Goal: Communication & Community: Answer question/provide support

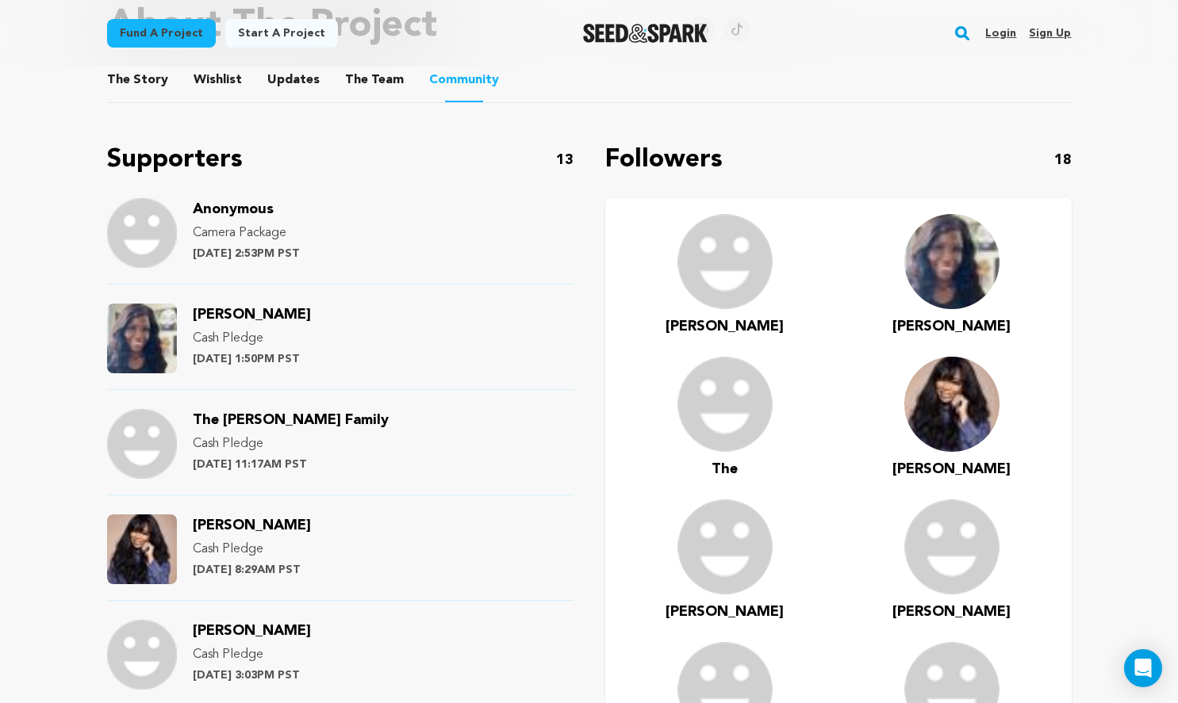
scroll to position [893, 0]
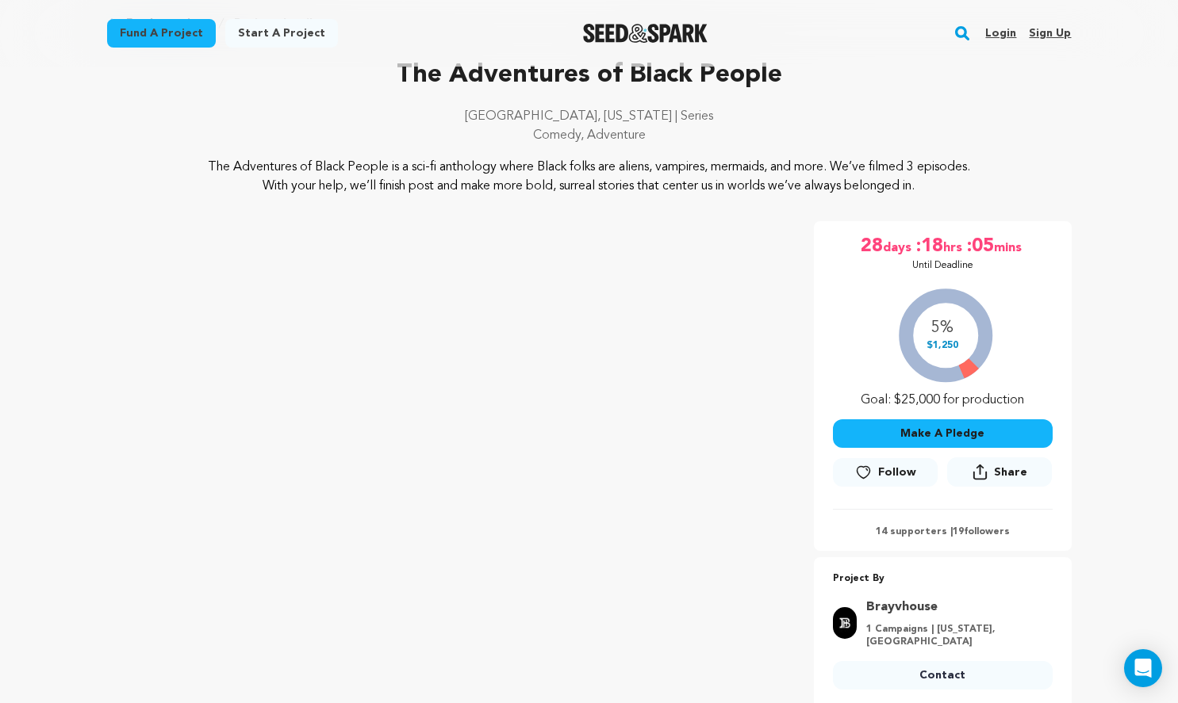
scroll to position [68, 0]
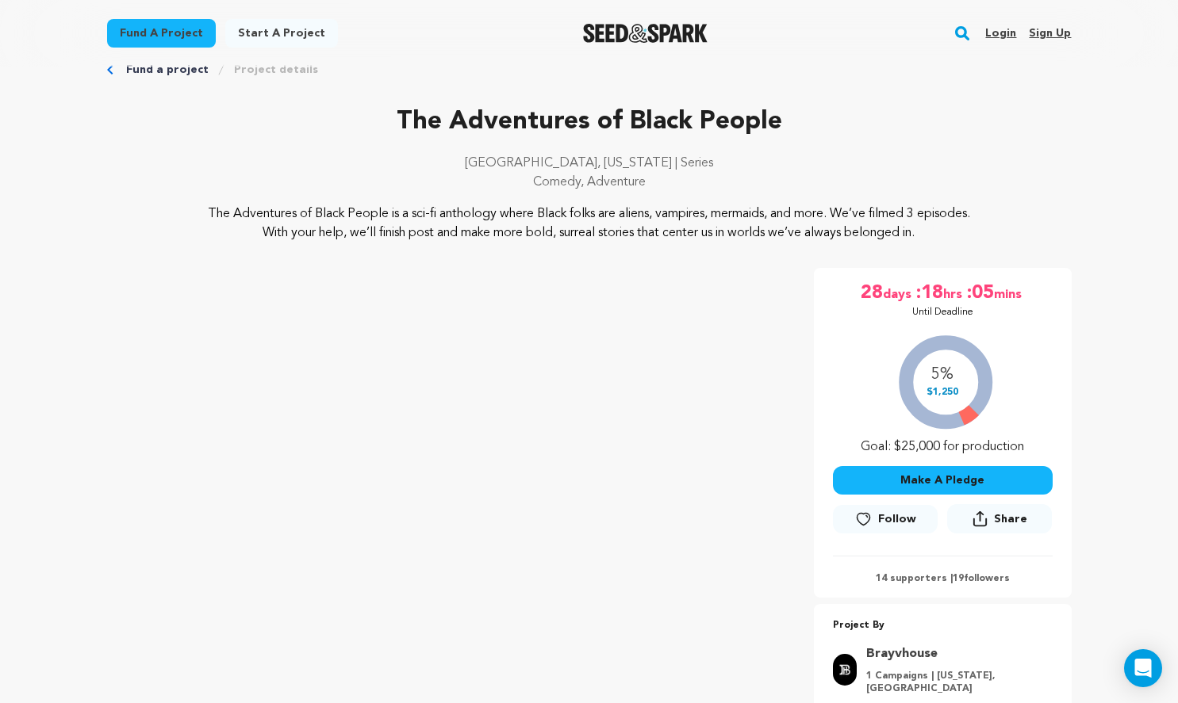
click at [1000, 27] on link "Login" at bounding box center [1000, 33] width 31 height 25
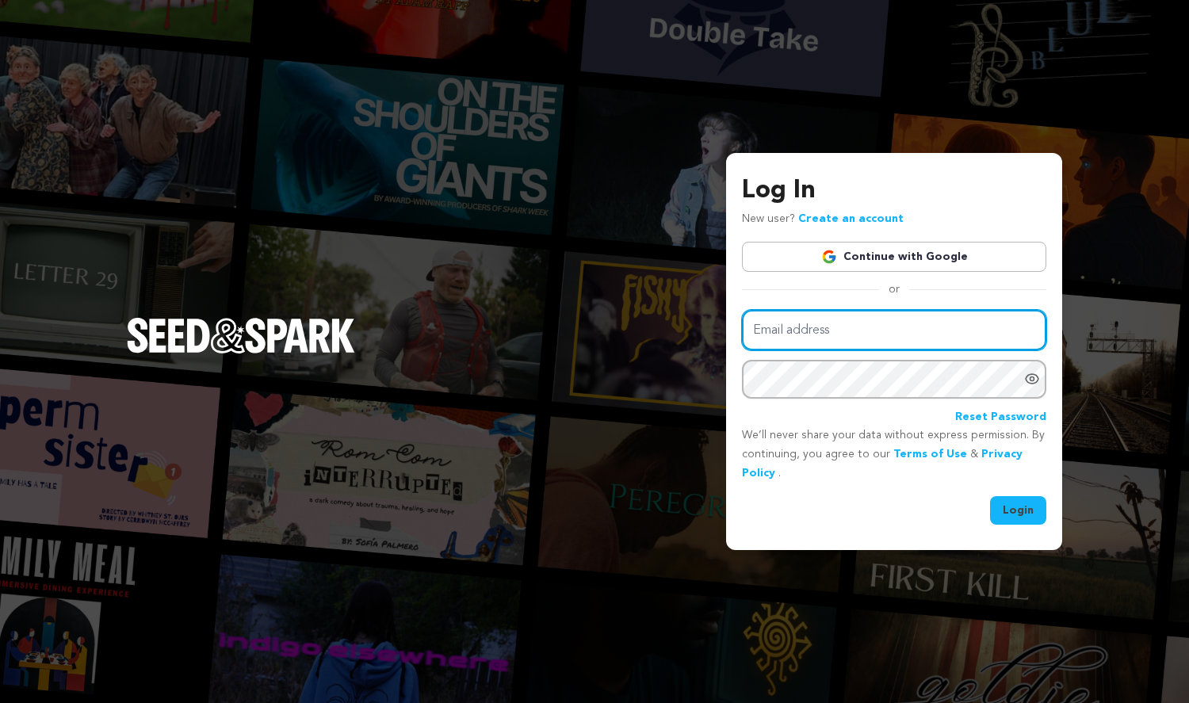
type input "info@brayvhouse.com"
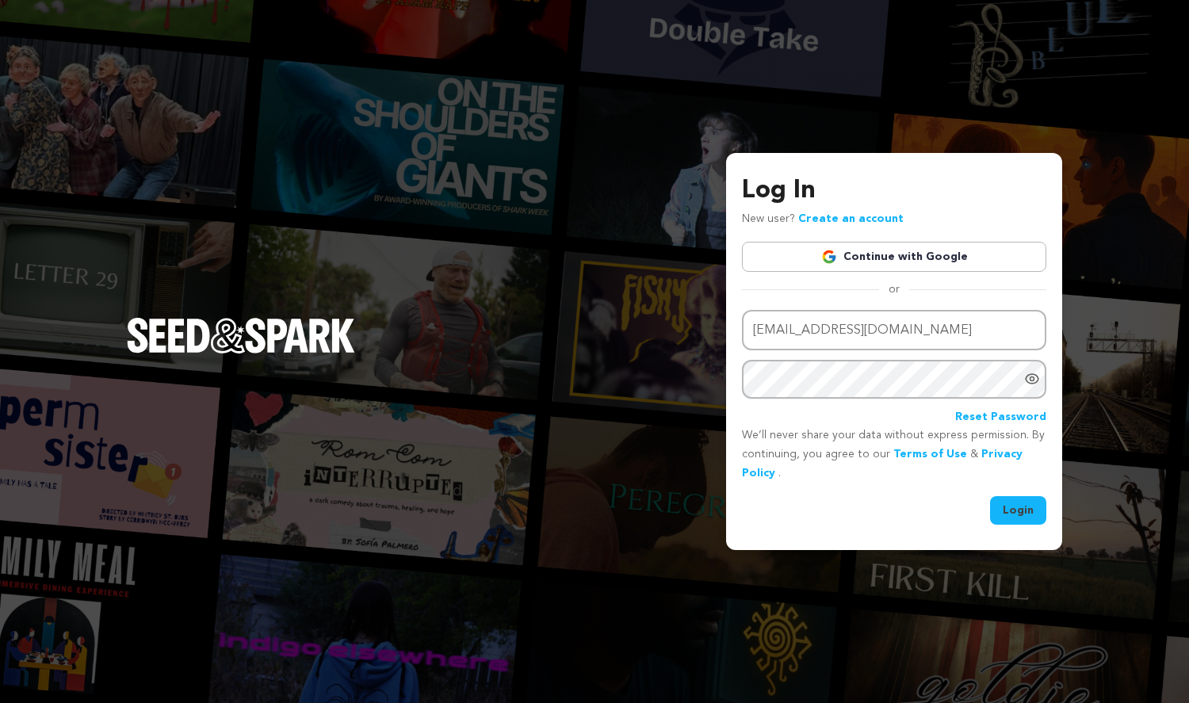
click at [1032, 504] on button "Login" at bounding box center [1018, 510] width 56 height 29
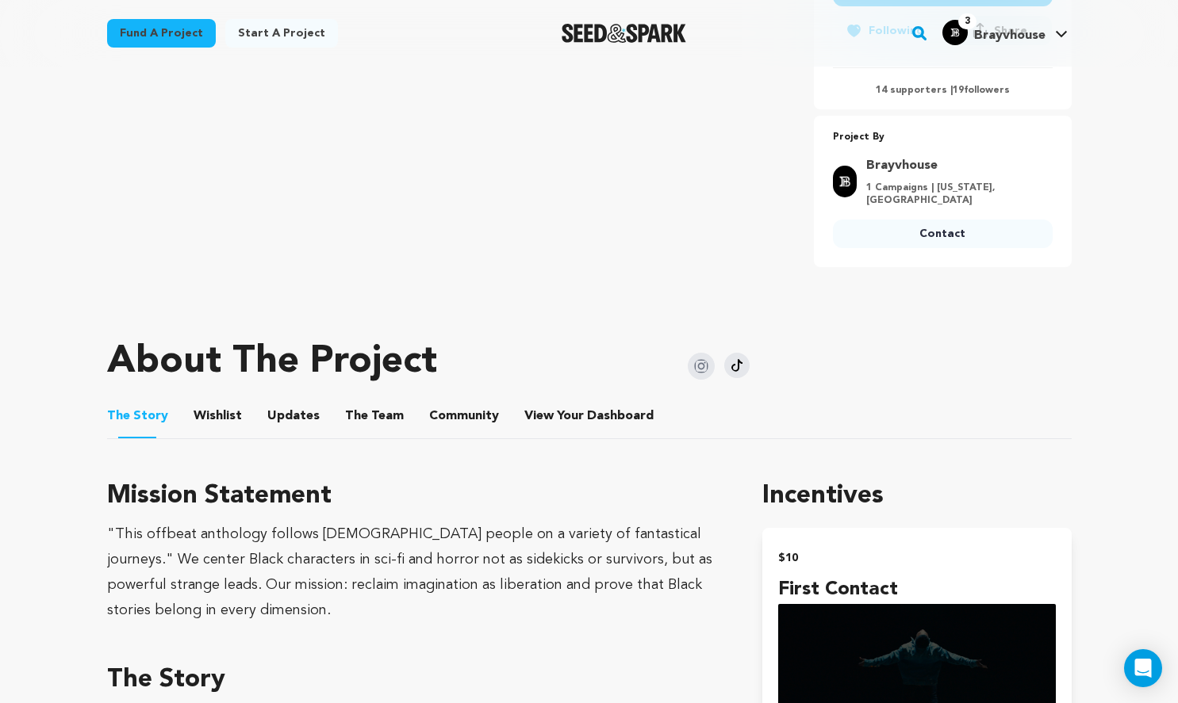
scroll to position [649, 0]
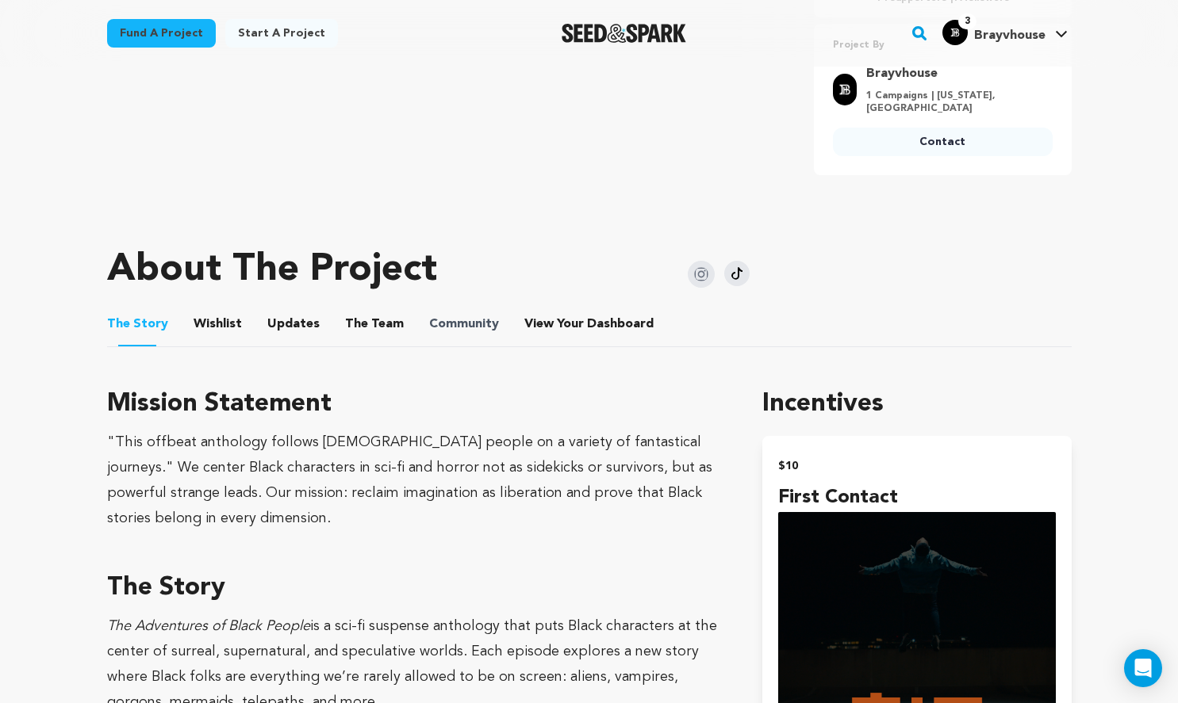
click at [473, 302] on li "Community Community" at bounding box center [464, 324] width 70 height 44
click at [471, 308] on button "Community" at bounding box center [464, 327] width 38 height 38
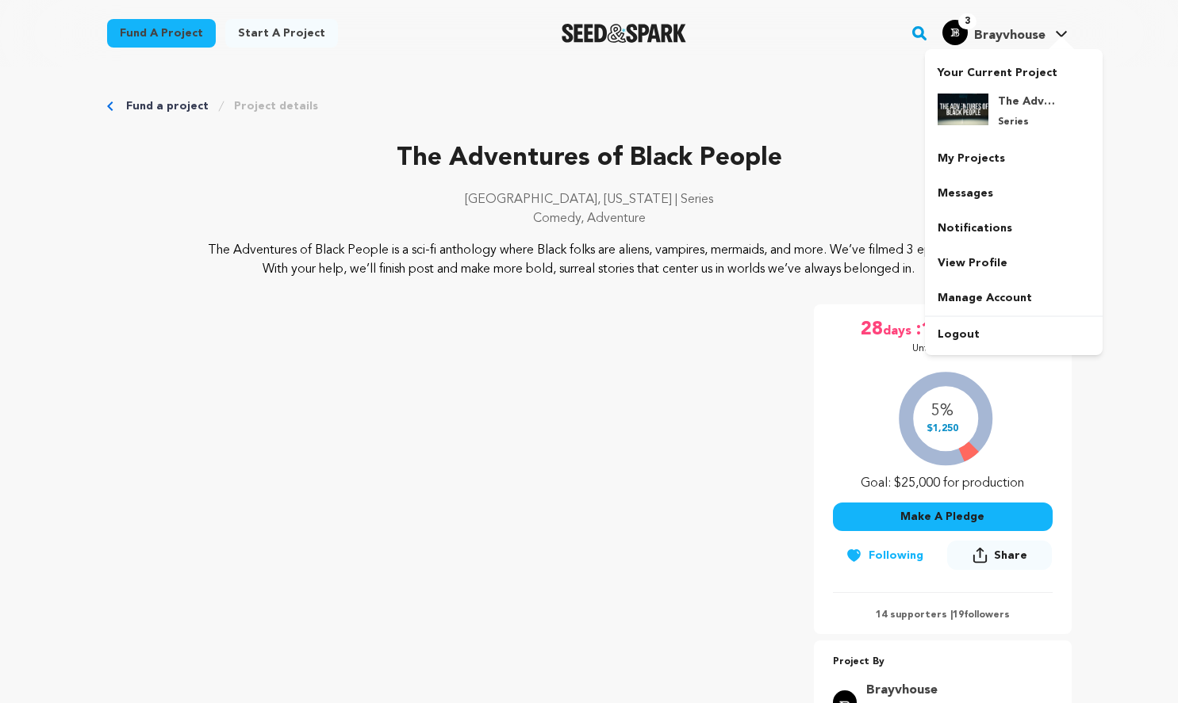
scroll to position [649, 0]
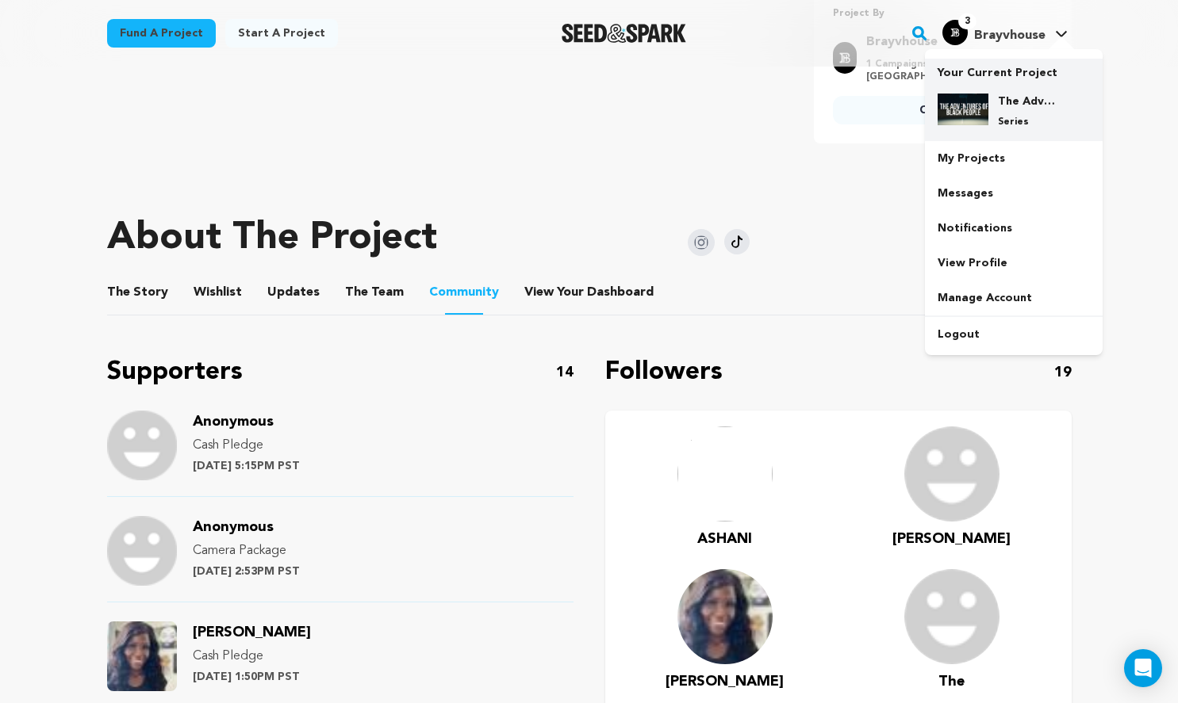
click at [1026, 134] on div "The Adventures of Black People Series" at bounding box center [1013, 111] width 152 height 60
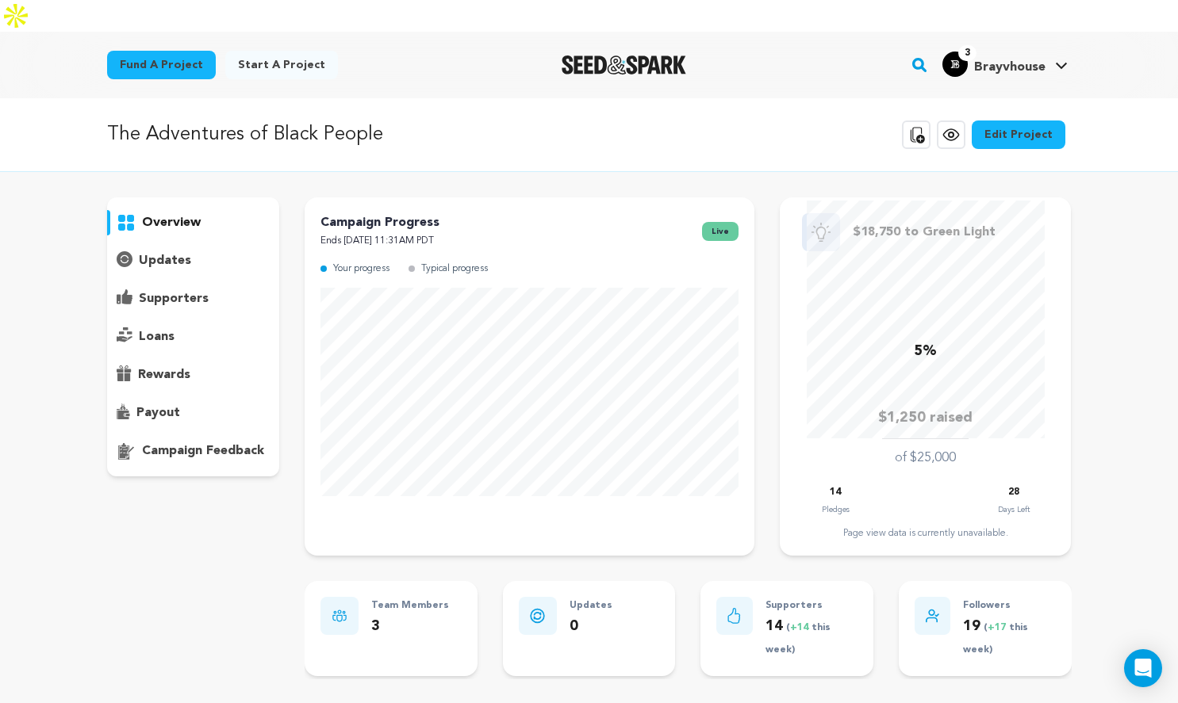
click at [186, 251] on p "updates" at bounding box center [165, 260] width 52 height 19
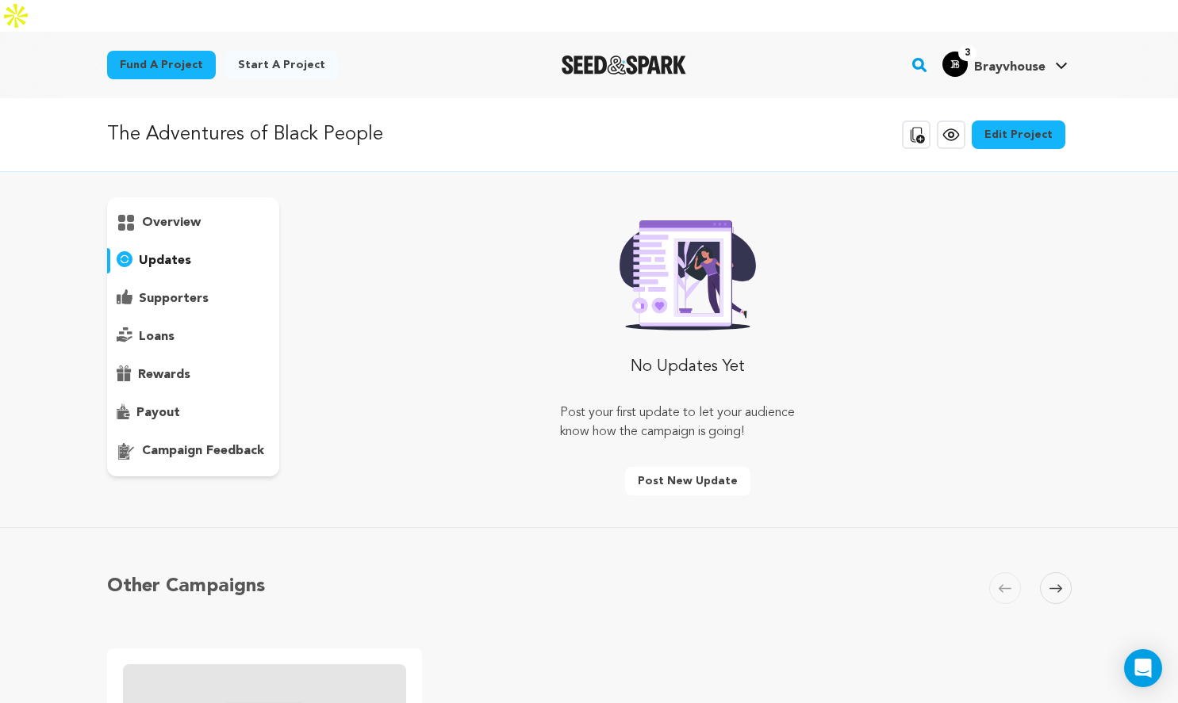
click at [191, 289] on p "supporters" at bounding box center [174, 298] width 70 height 19
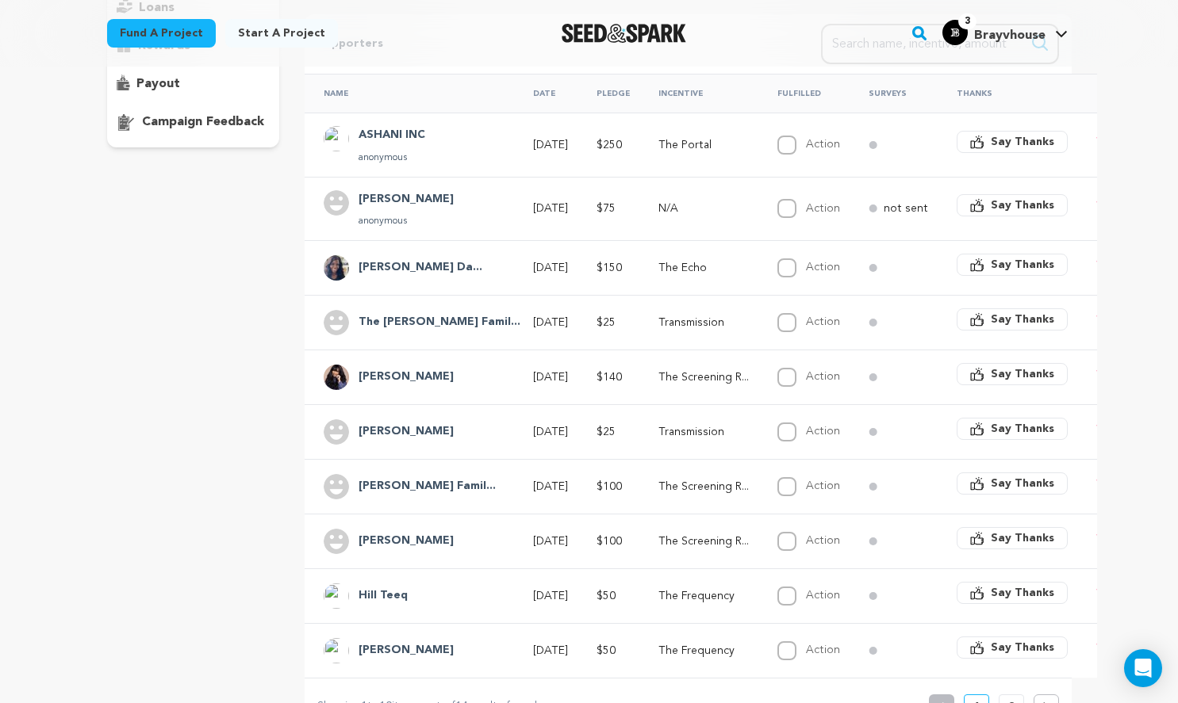
scroll to position [559, 0]
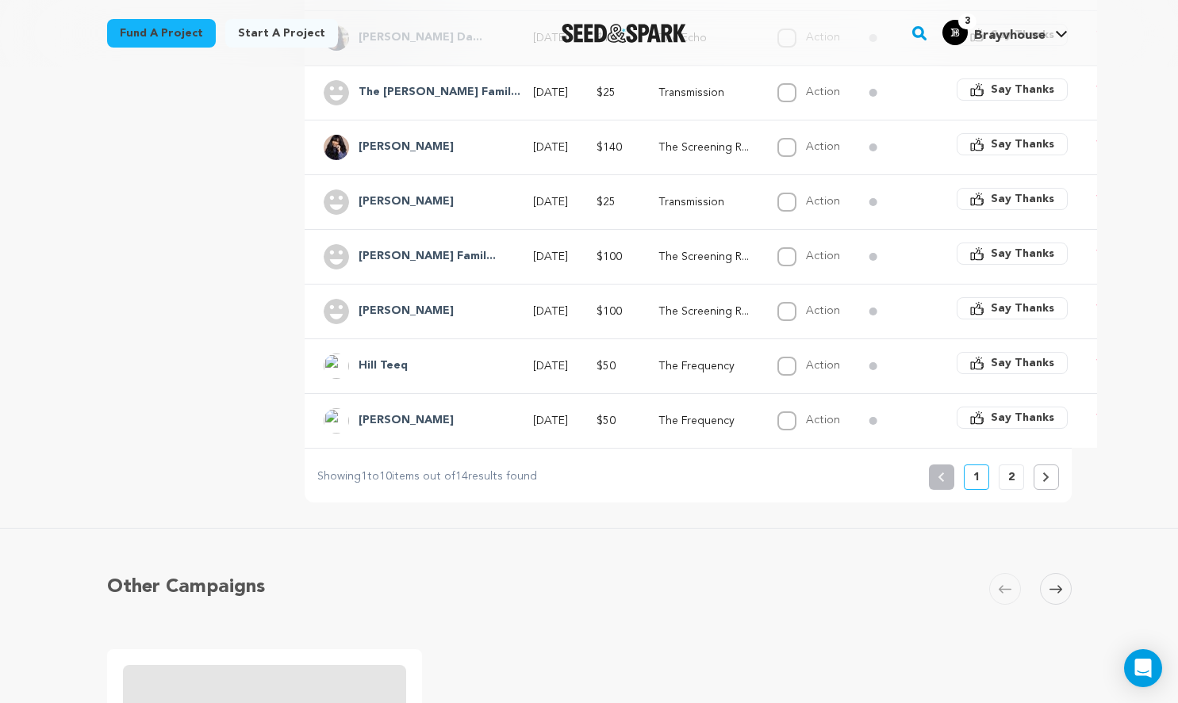
click at [1049, 465] on button at bounding box center [1045, 477] width 25 height 25
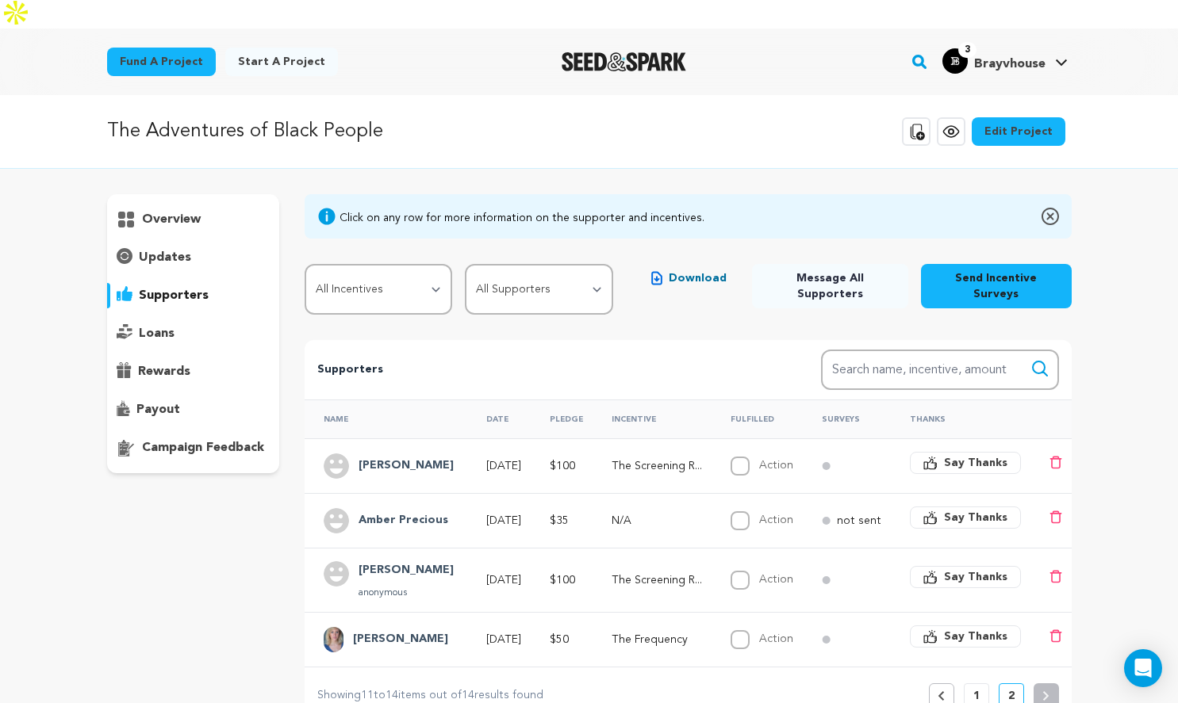
scroll to position [0, 0]
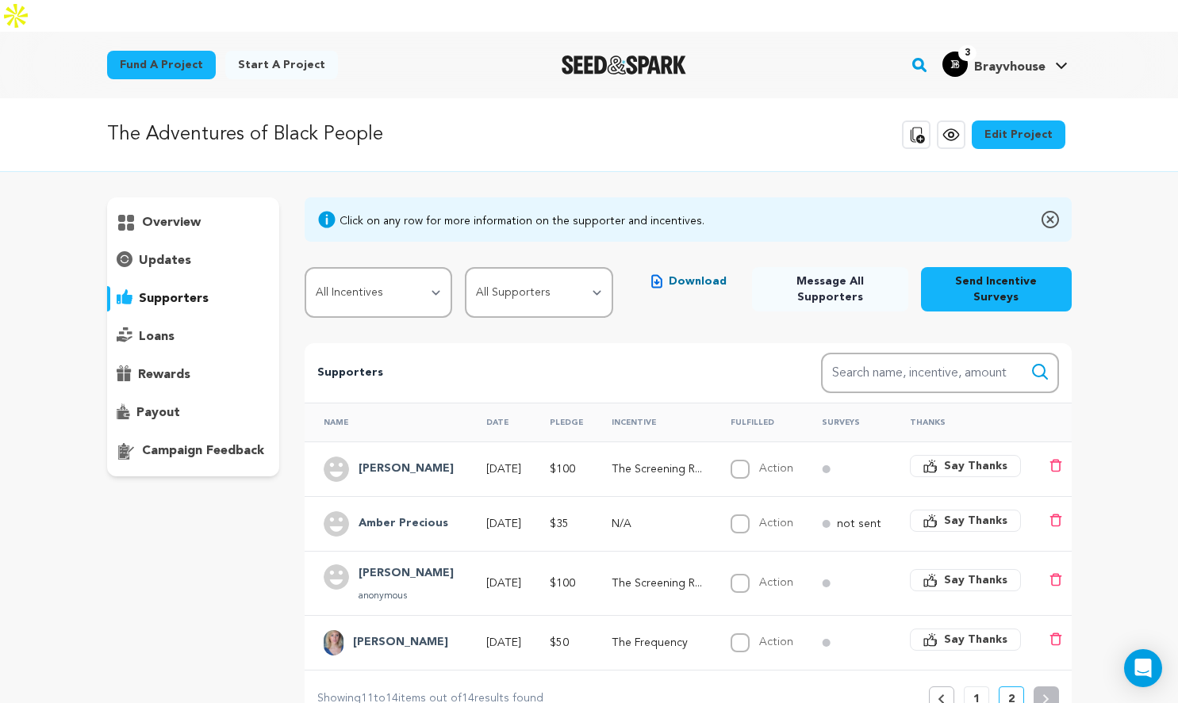
click at [969, 632] on span "Say Thanks" at bounding box center [975, 640] width 63 height 16
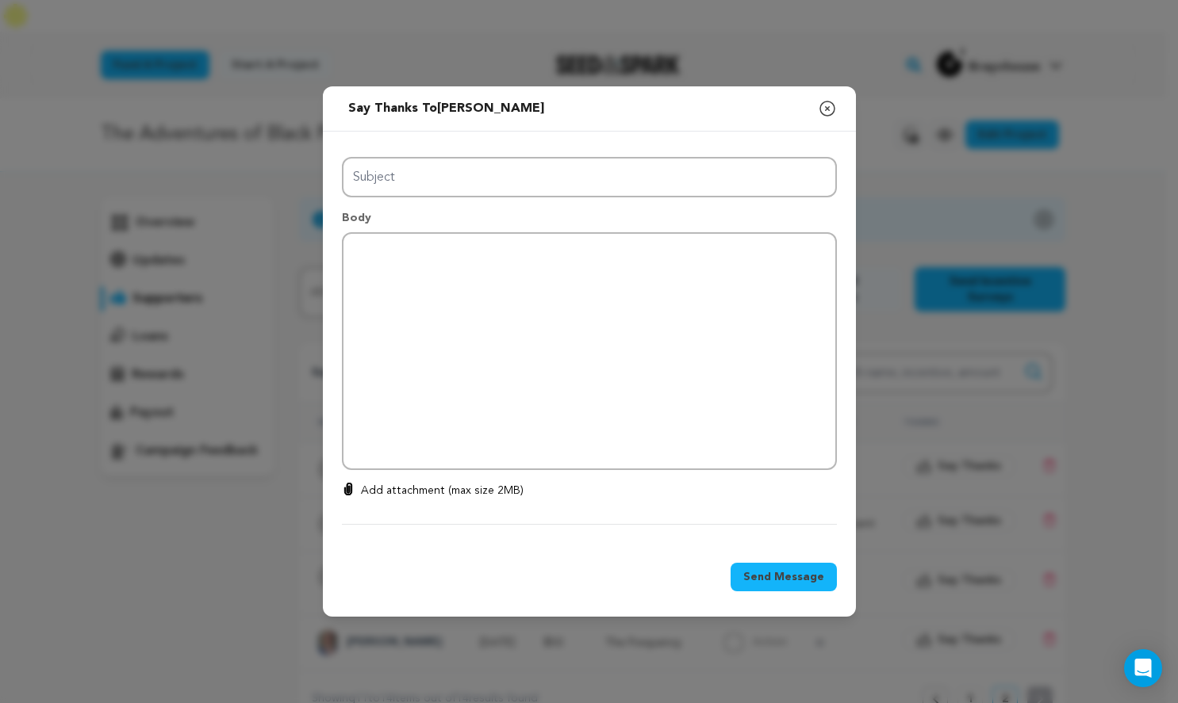
type input "Thanks for your support!"
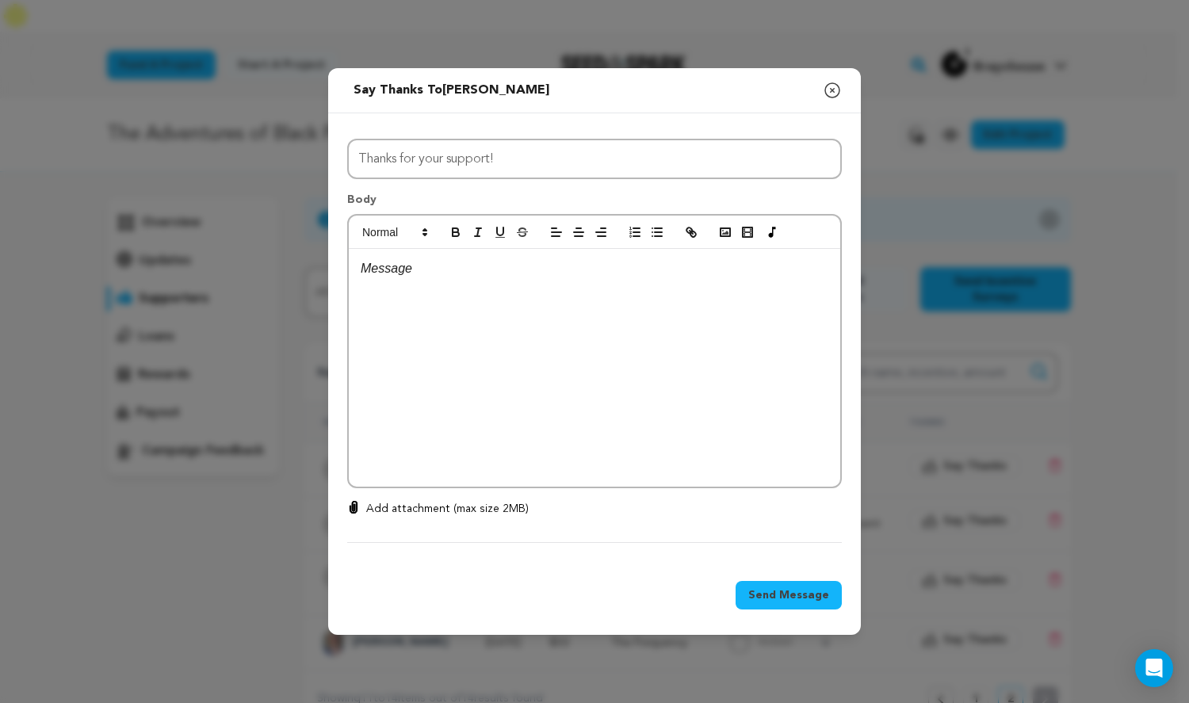
click at [833, 89] on icon "button" at bounding box center [832, 90] width 14 height 14
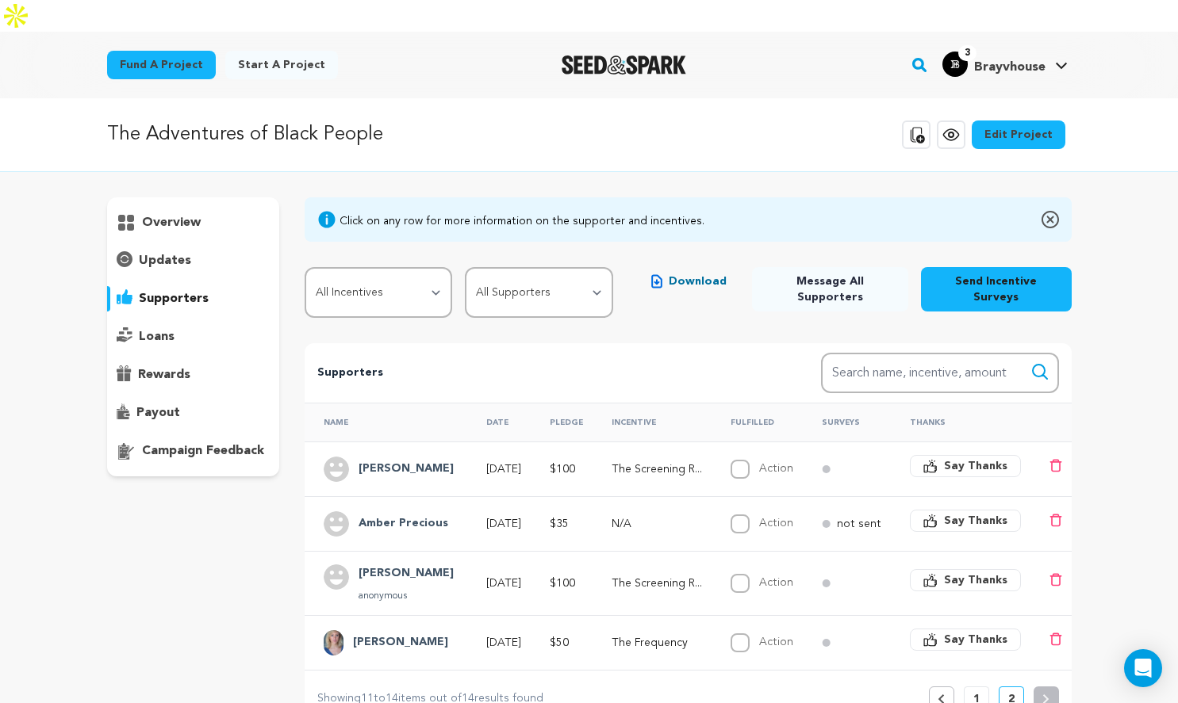
click at [980, 687] on button "1" at bounding box center [975, 699] width 25 height 25
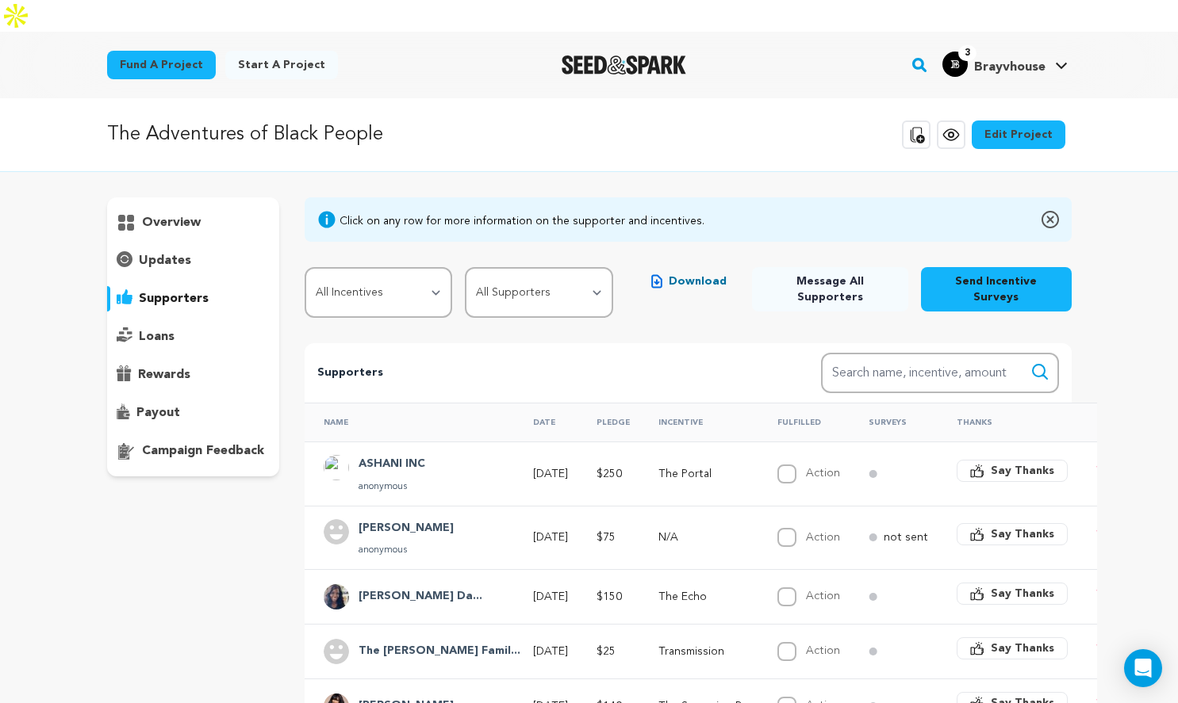
click at [1048, 210] on img at bounding box center [1049, 219] width 17 height 19
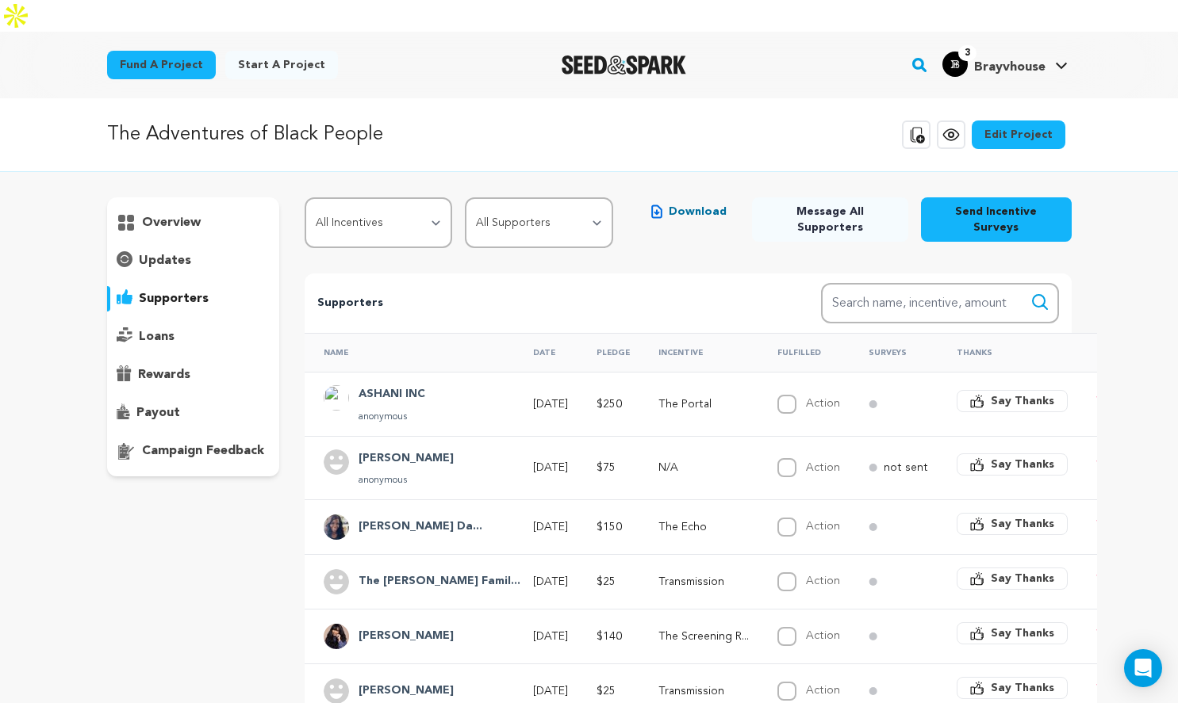
click at [184, 251] on p "updates" at bounding box center [165, 260] width 52 height 19
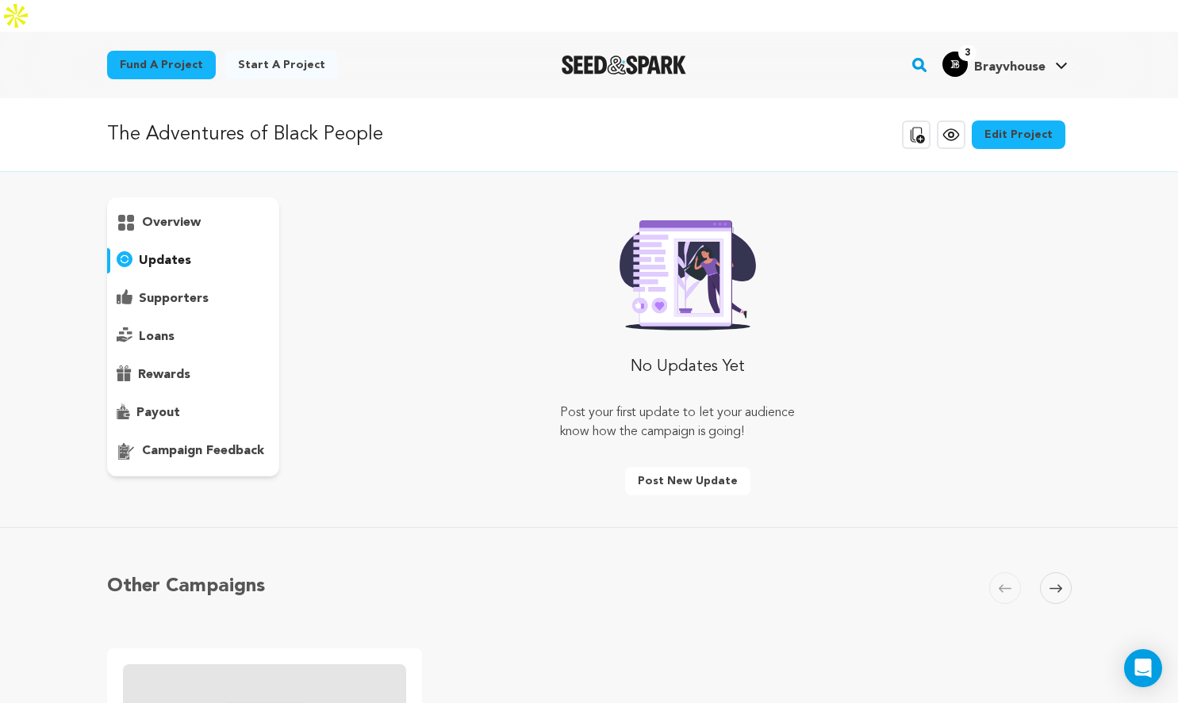
click at [207, 286] on div "supporters" at bounding box center [193, 298] width 173 height 25
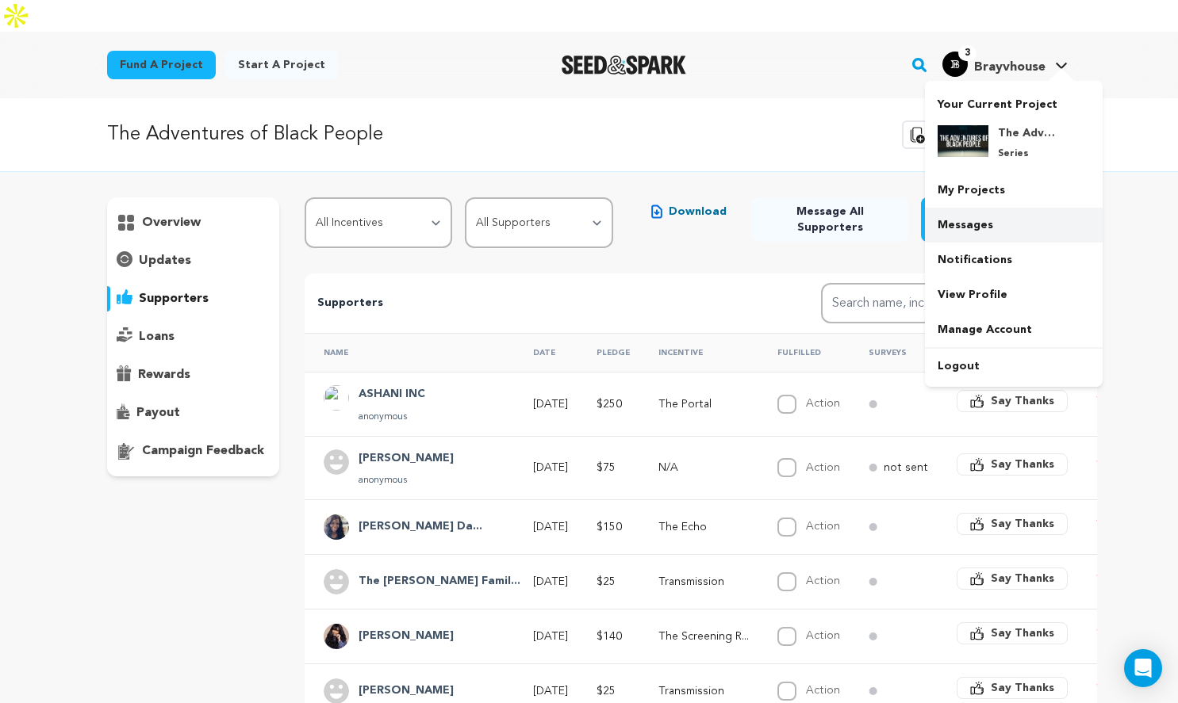
click at [1009, 208] on link "Messages" at bounding box center [1014, 225] width 178 height 35
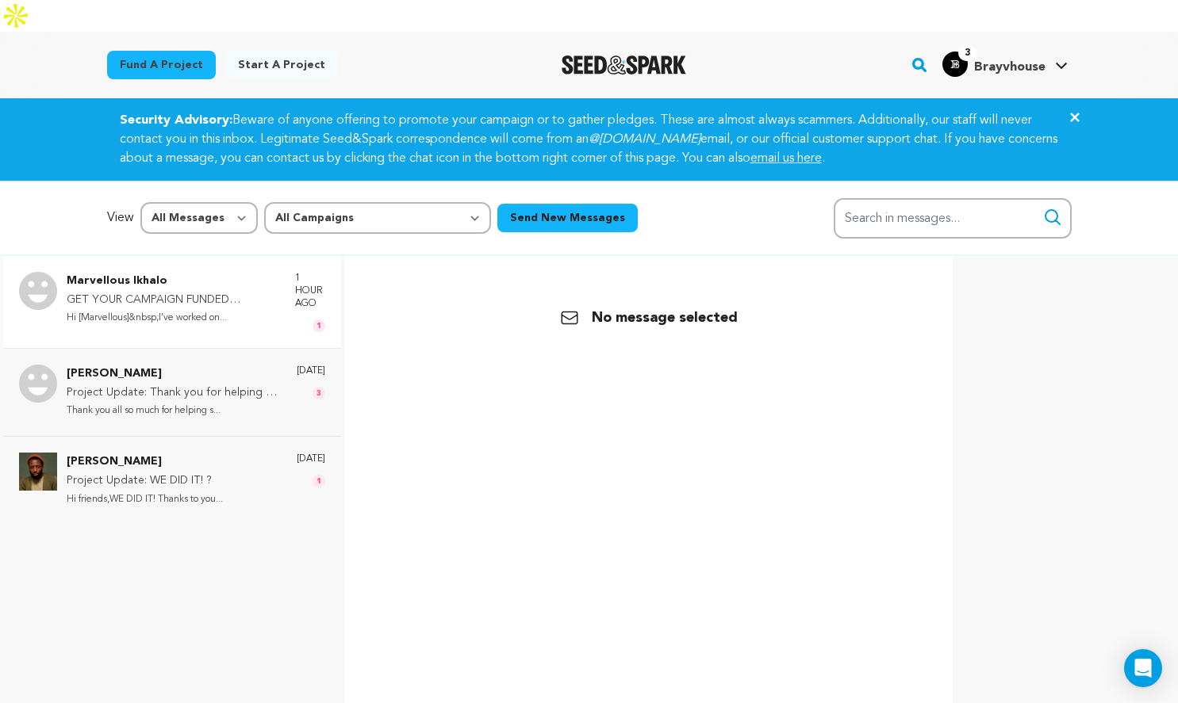
click at [173, 309] on p "Hi [Marvellous]&nbsp;I’ve worked on..." at bounding box center [173, 318] width 213 height 18
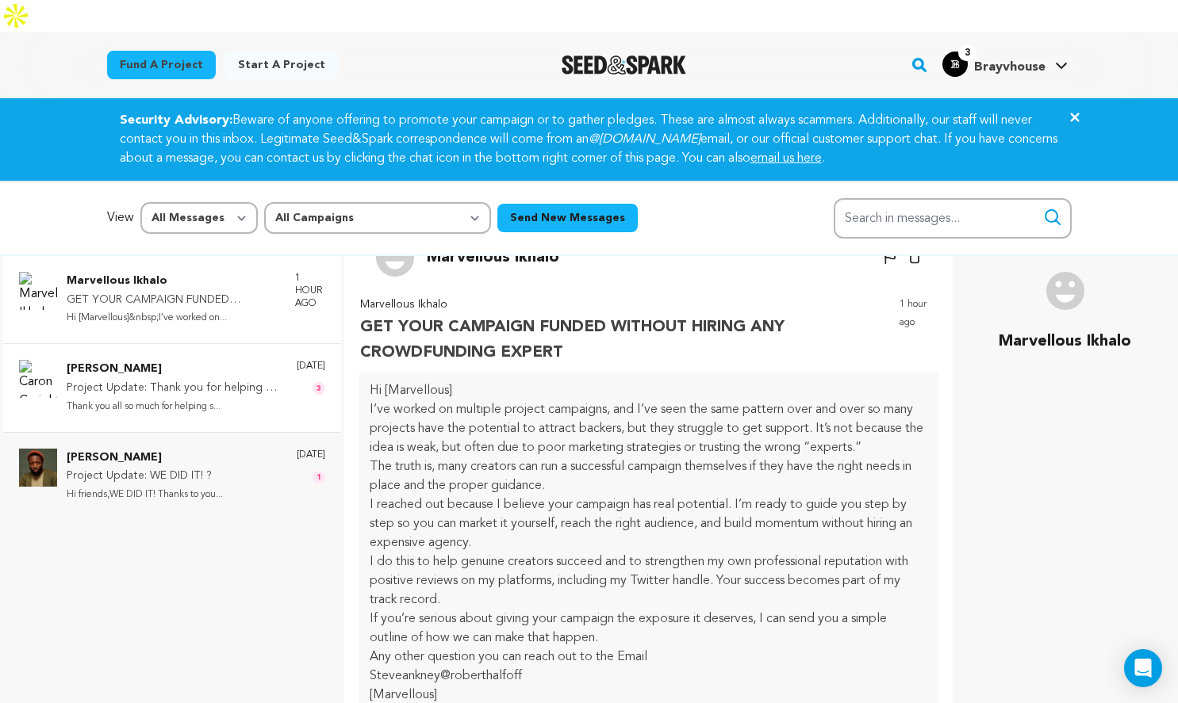
click at [108, 360] on p "Caron Creighton" at bounding box center [174, 369] width 214 height 19
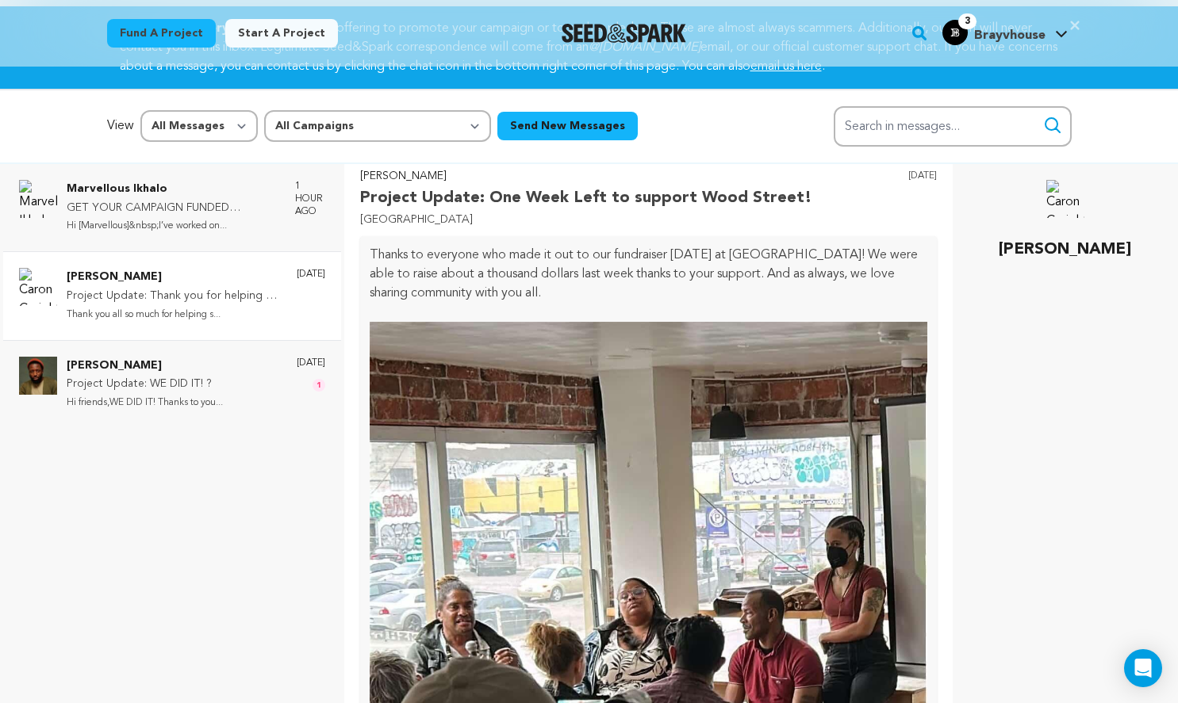
scroll to position [982, 0]
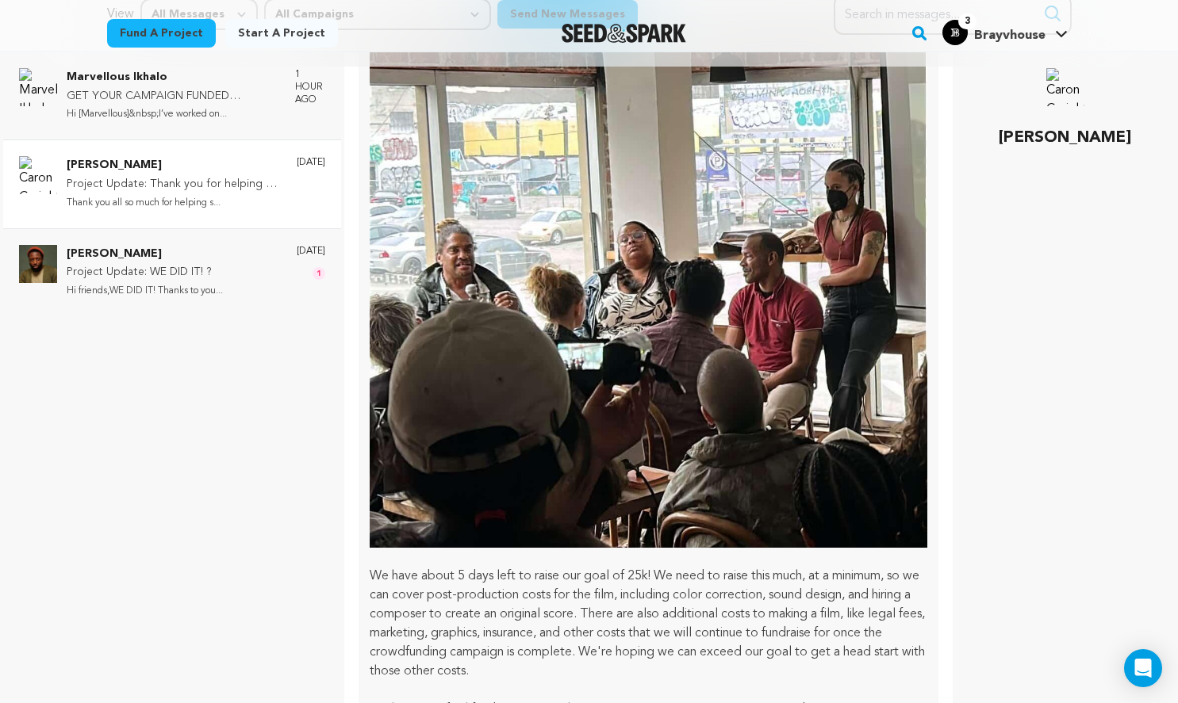
click at [214, 374] on div "Marvellous Ikhalo GET YOUR CAMPAIGN FUNDED WITHOUT HIRING ANY CROWDFUNDING EXPE…" at bounding box center [172, 403] width 344 height 703
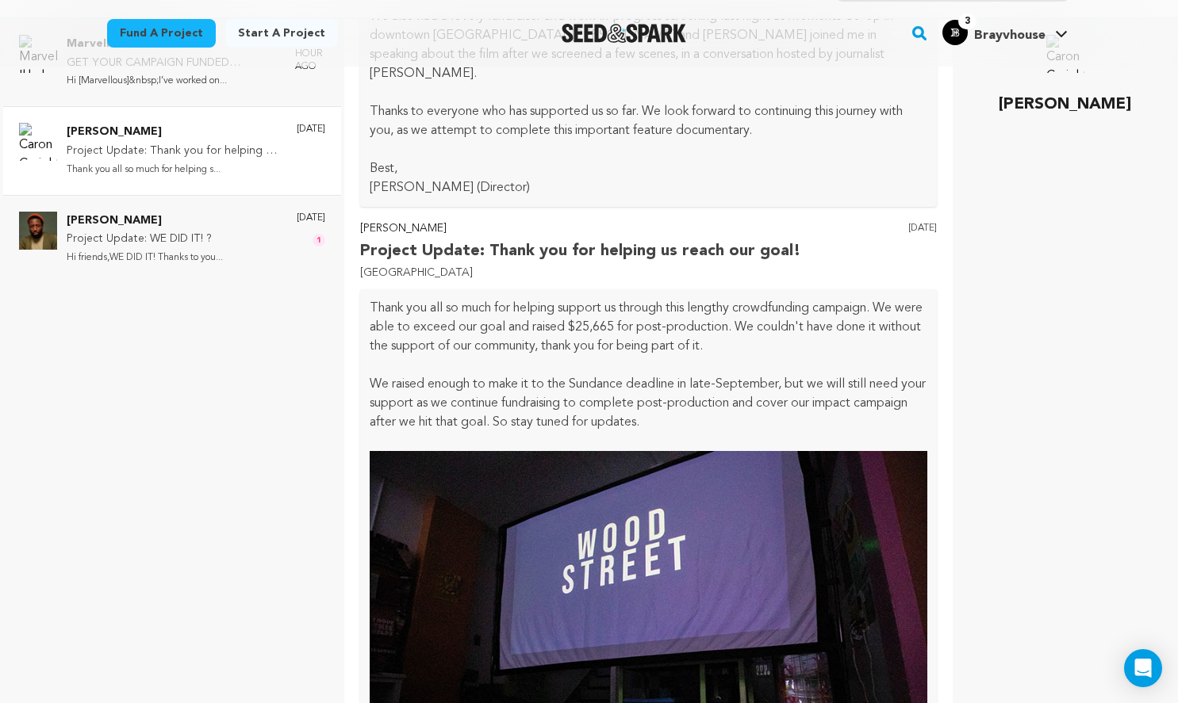
scroll to position [1882, 0]
click at [182, 230] on p "Project Update: WE DID IT! ?" at bounding box center [145, 239] width 156 height 19
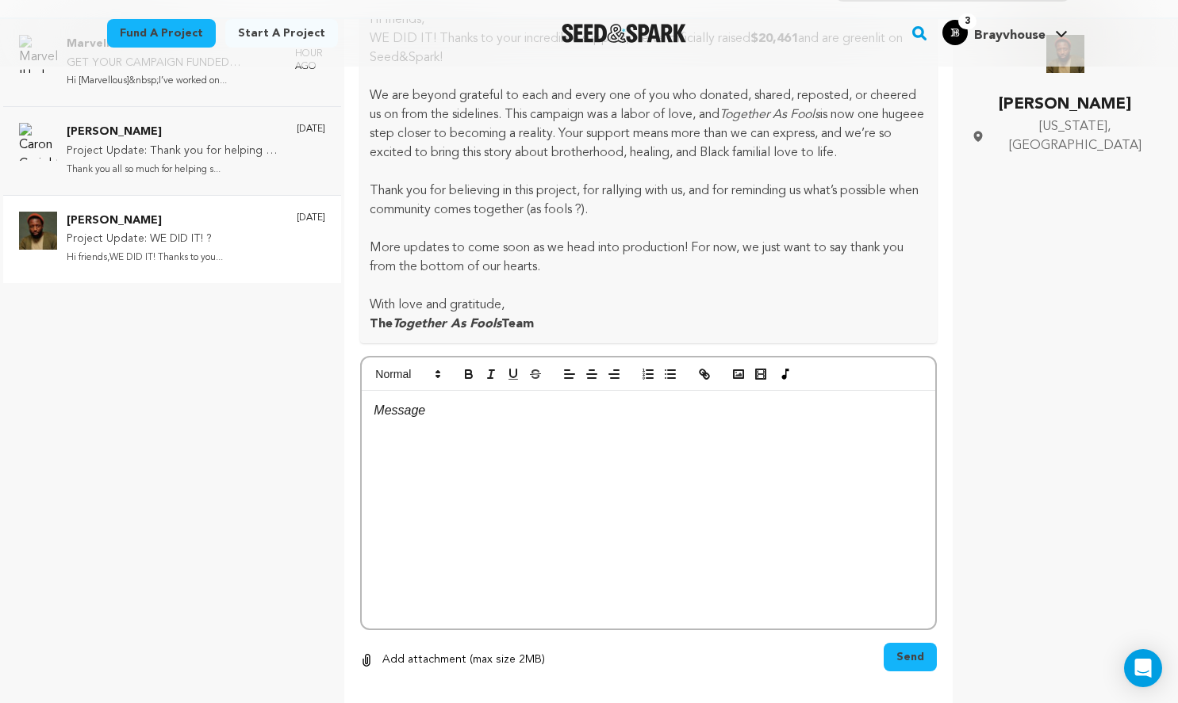
scroll to position [0, 0]
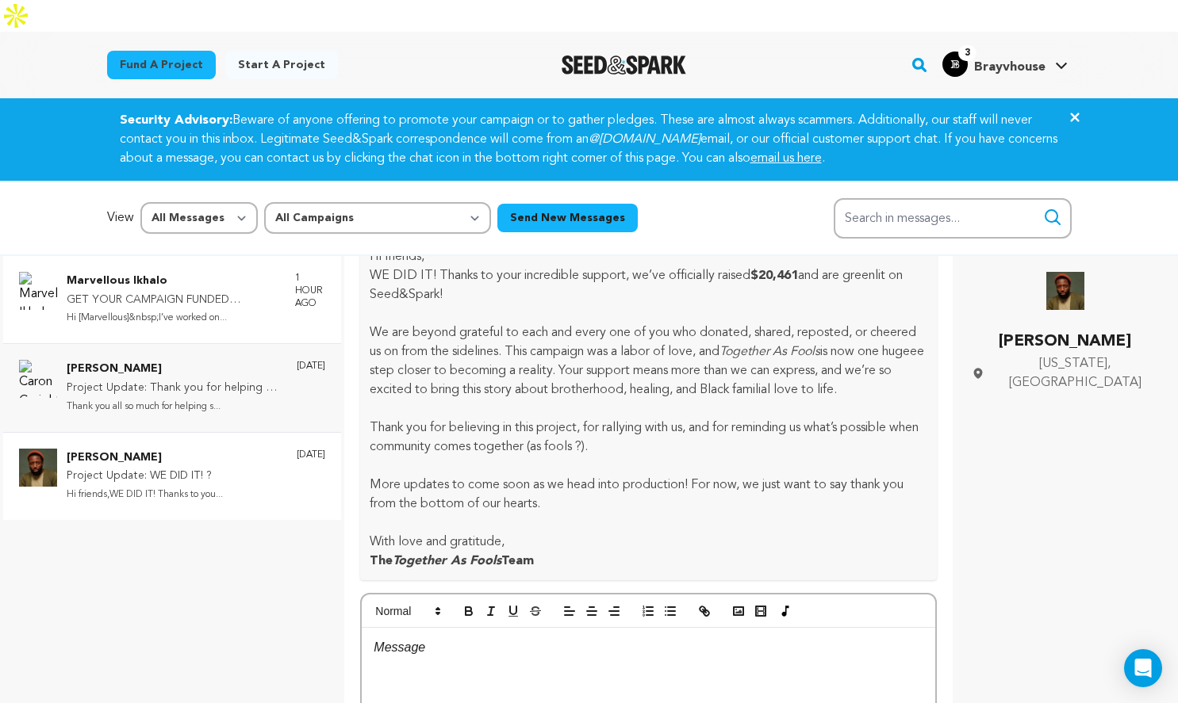
click at [236, 309] on p "Hi [Marvellous]&nbsp;I’ve worked on..." at bounding box center [173, 318] width 213 height 18
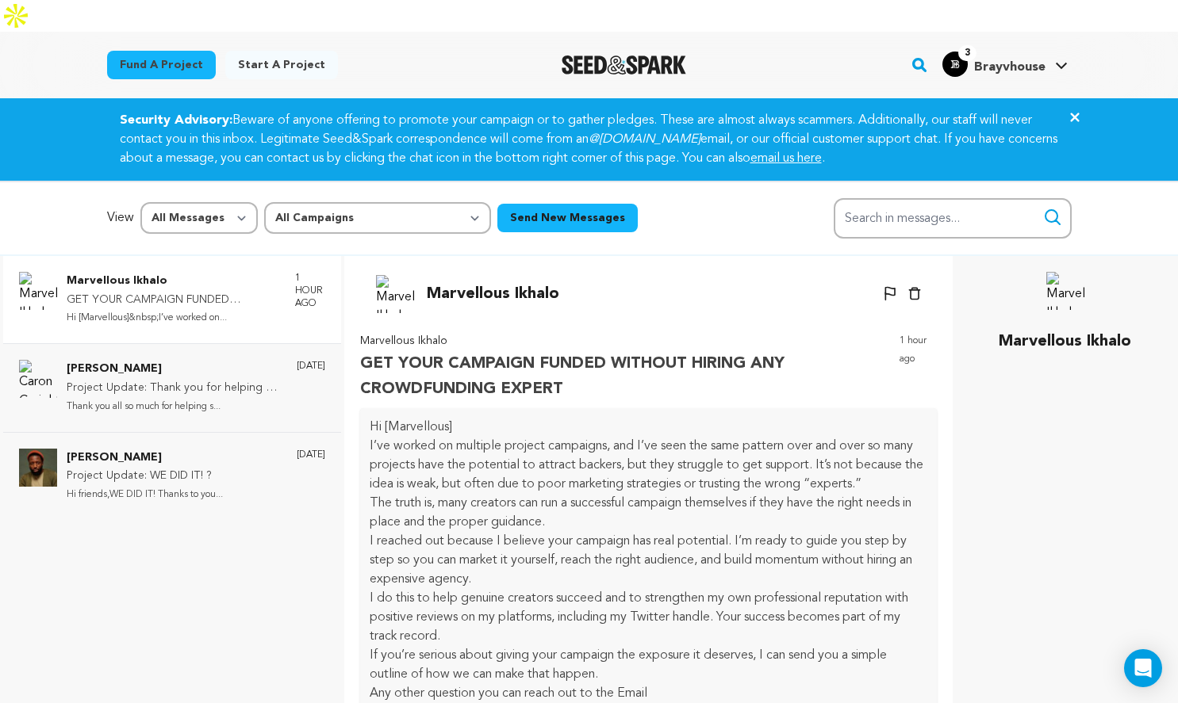
click at [1078, 108] on icon "Close" at bounding box center [1074, 117] width 19 height 19
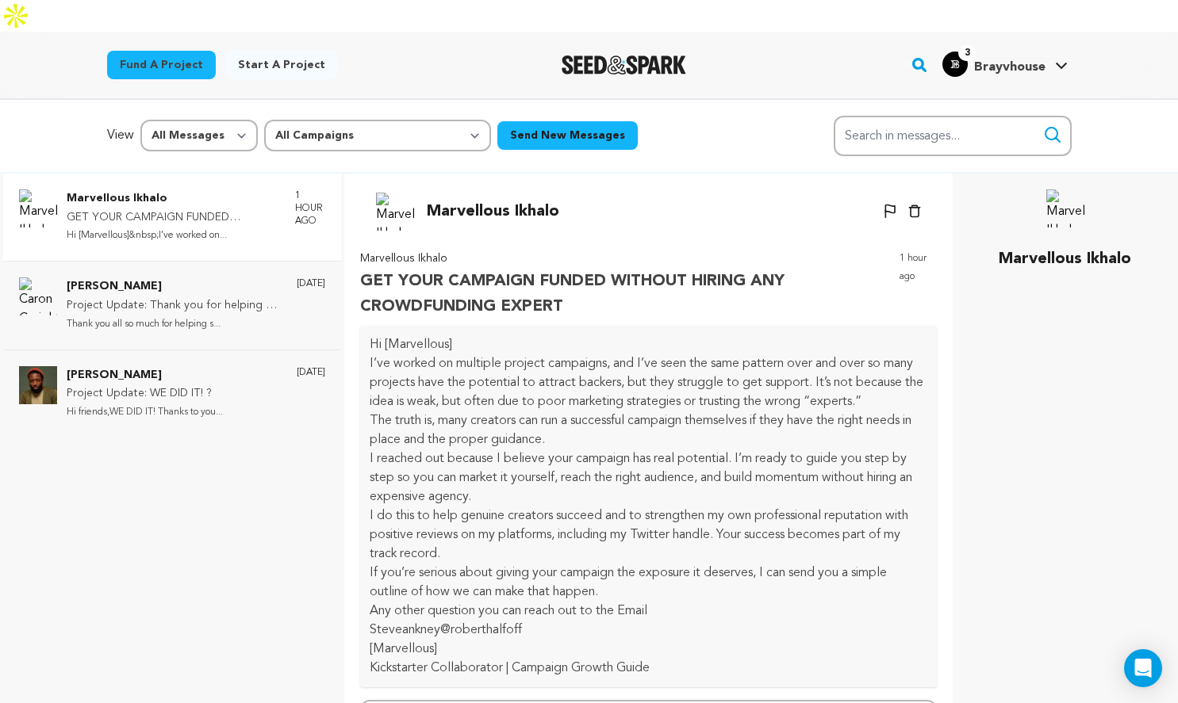
click at [982, 61] on span "Brayvhouse" at bounding box center [1009, 67] width 71 height 13
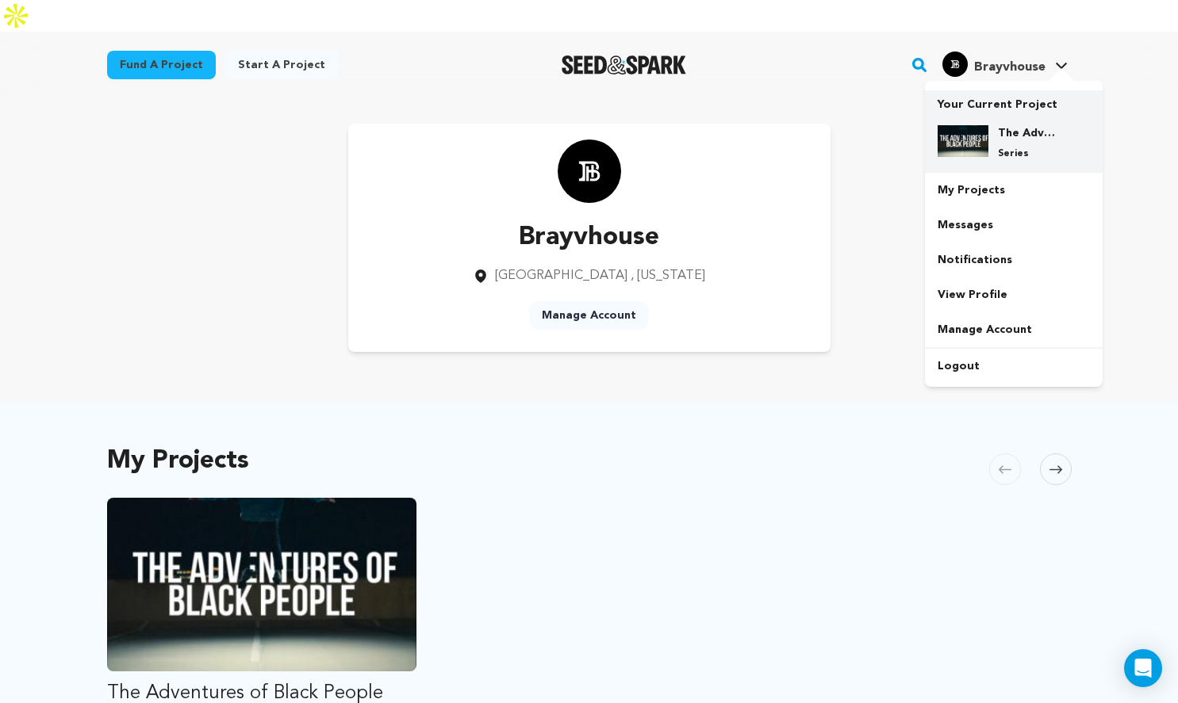
click at [979, 125] on img at bounding box center [962, 141] width 51 height 32
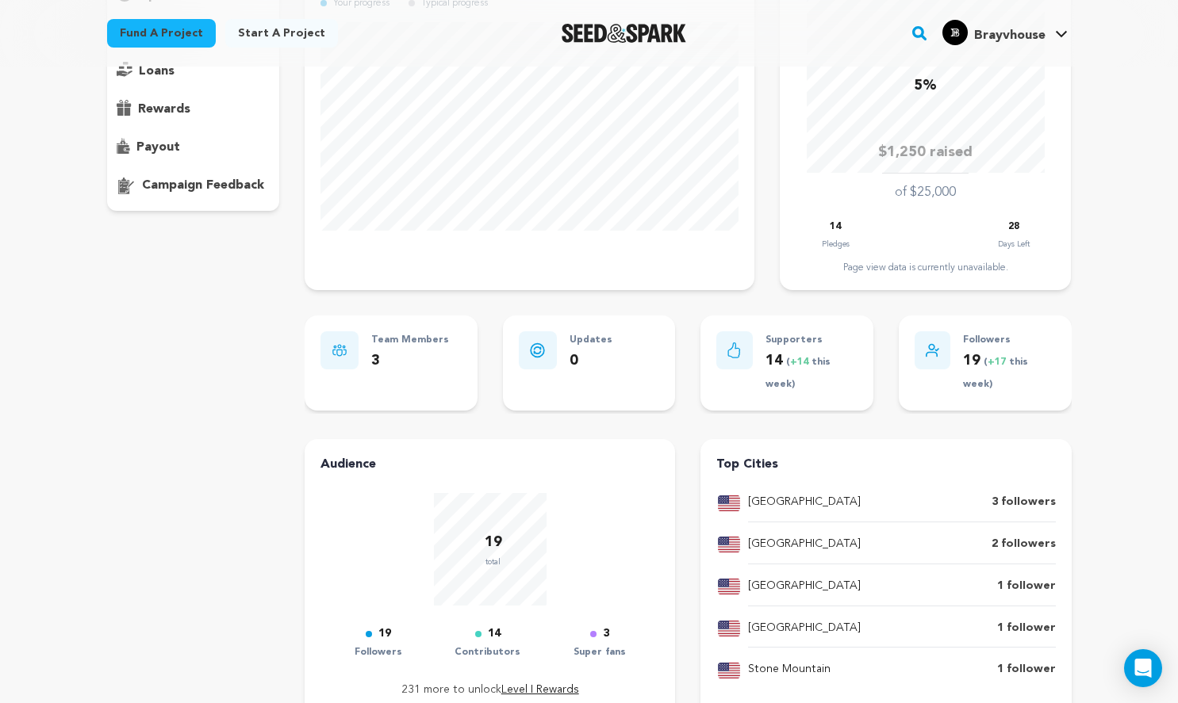
scroll to position [396, 0]
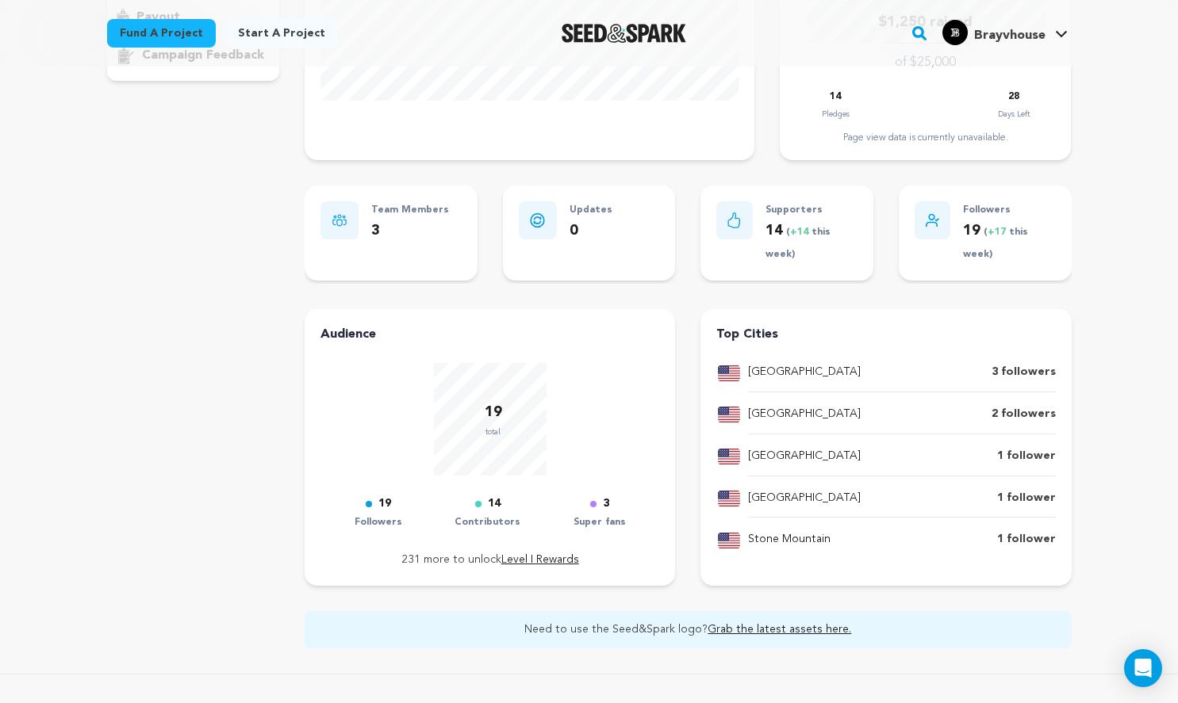
click at [779, 624] on link "Grab the latest assets here." at bounding box center [779, 629] width 144 height 11
click at [162, 398] on div "overview updates" at bounding box center [193, 225] width 173 height 847
